Goal: Find specific page/section: Find specific page/section

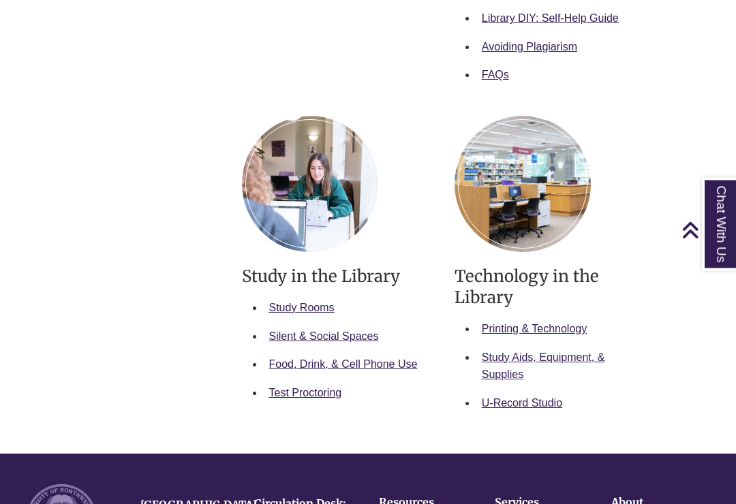
scroll to position [663, 0]
click at [315, 309] on link "Study Rooms" at bounding box center [301, 308] width 65 height 12
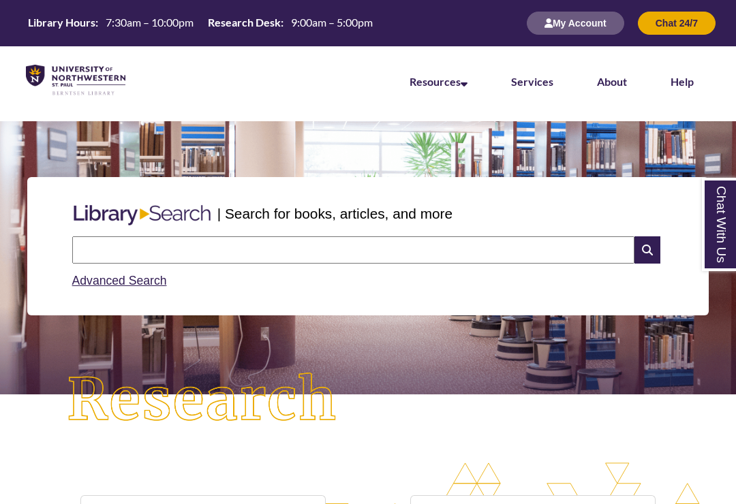
click at [534, 87] on link "Services" at bounding box center [532, 81] width 42 height 13
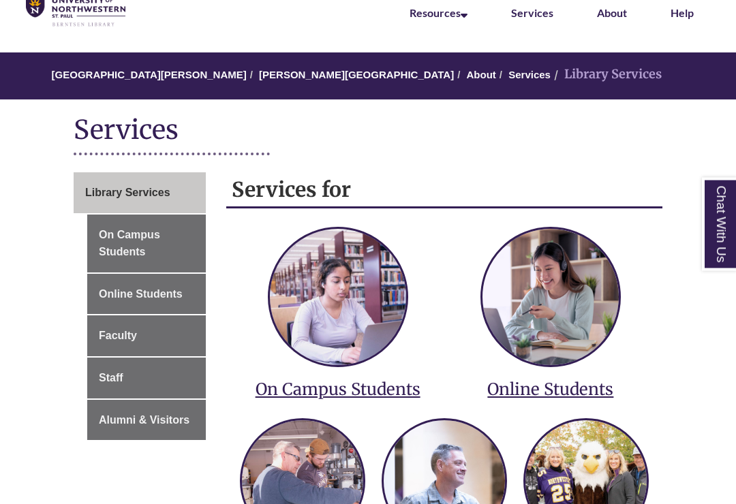
scroll to position [251, 0]
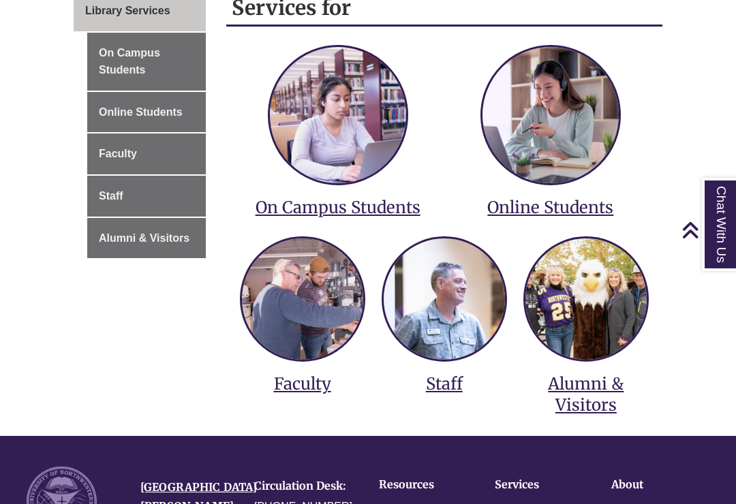
click at [379, 211] on h3 "On Campus Students" at bounding box center [338, 207] width 192 height 21
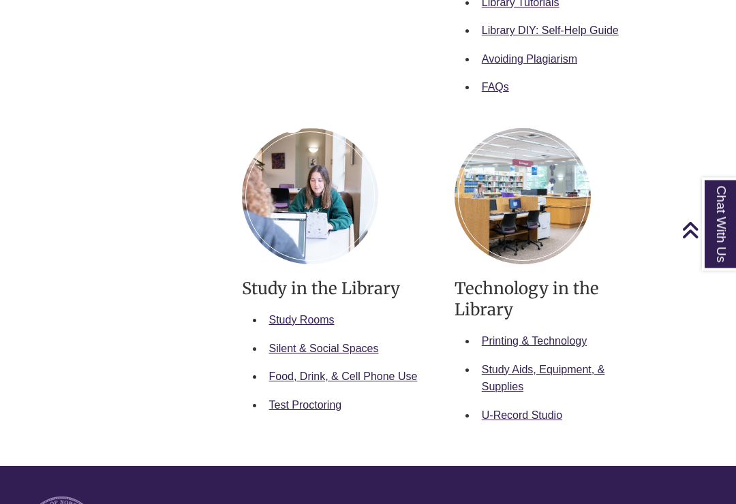
scroll to position [651, 0]
click at [326, 315] on link "Study Rooms" at bounding box center [301, 320] width 65 height 12
